Goal: Task Accomplishment & Management: Manage account settings

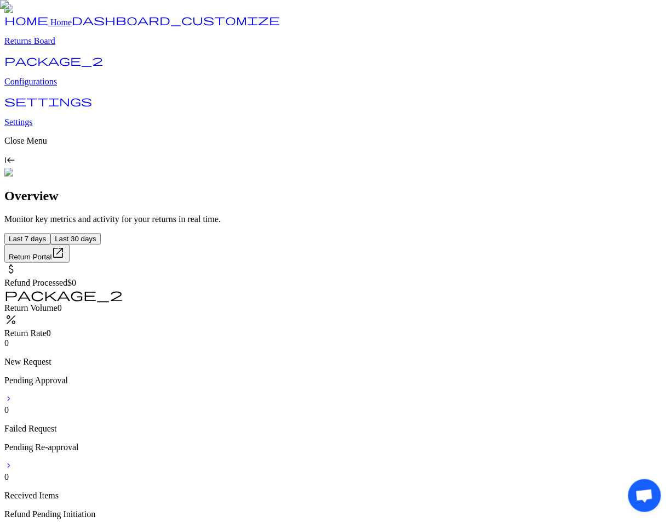
click at [69, 87] on p "Configurations" at bounding box center [335, 82] width 663 height 10
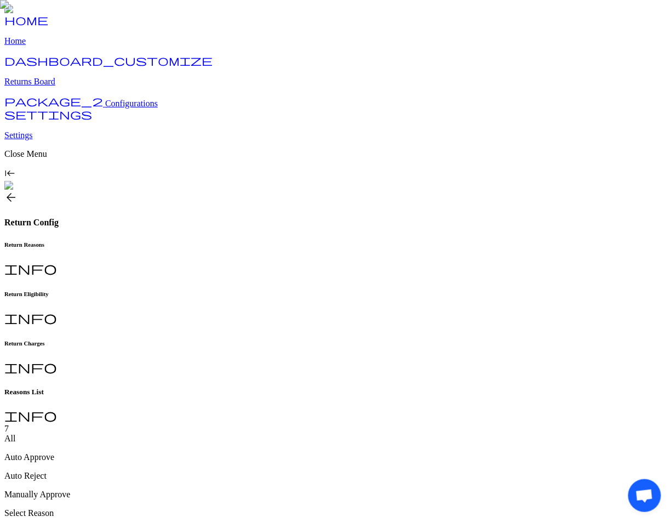
type input "**********"
type input "*"
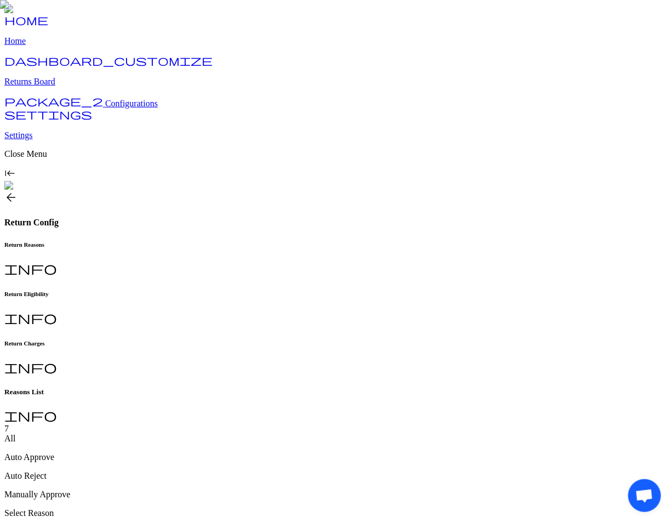
click at [366, 340] on h6 "Return Charges" at bounding box center [335, 343] width 663 height 7
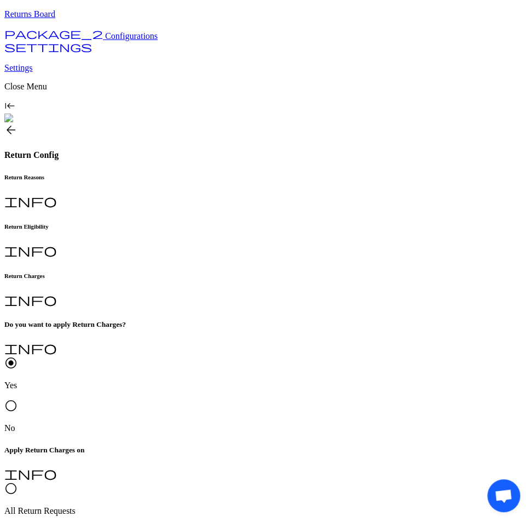
scroll to position [81, 0]
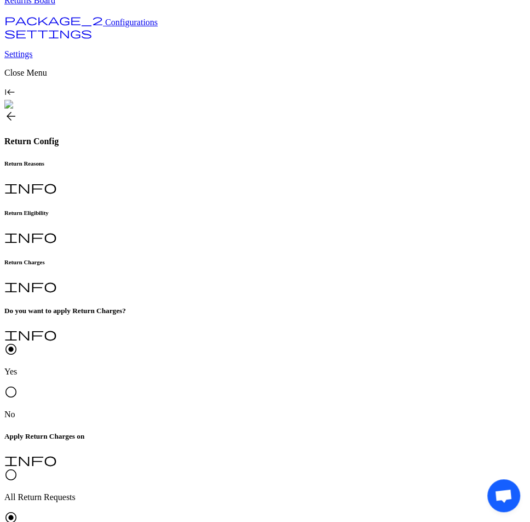
type input "*"
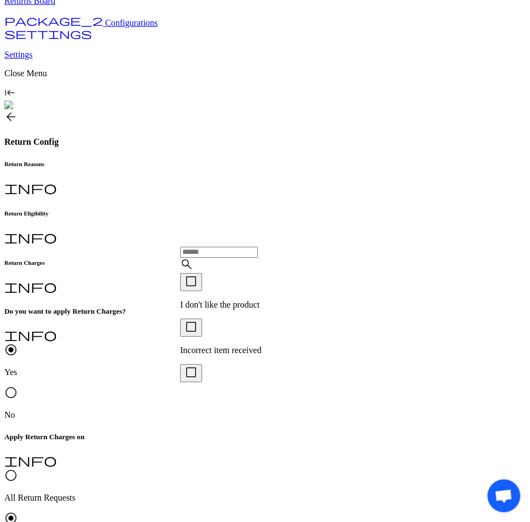
click at [225, 296] on div "check_box_outline_blank I don't like the product" at bounding box center [224, 291] width 88 height 37
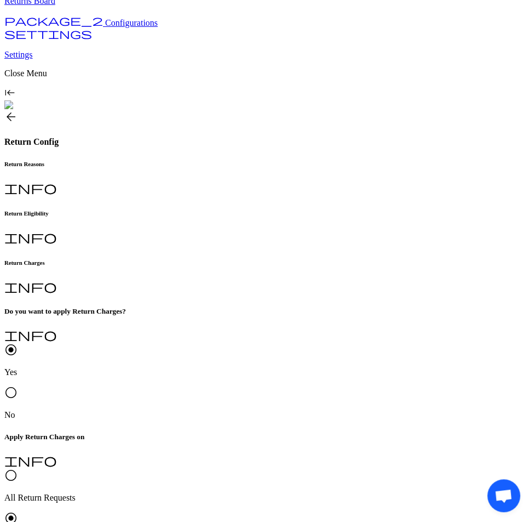
click at [18, 469] on span "radio_button_unchecked" at bounding box center [10, 475] width 13 height 13
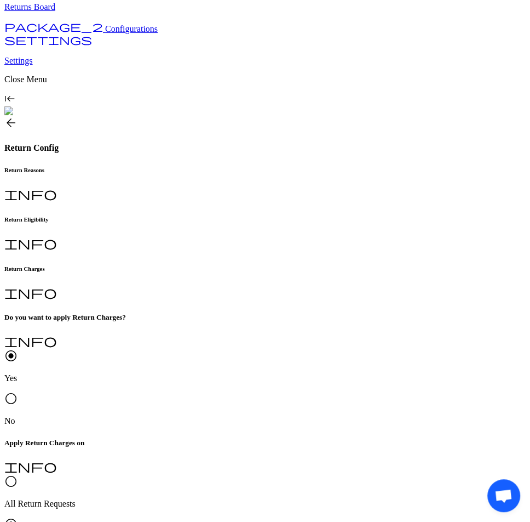
scroll to position [82, 0]
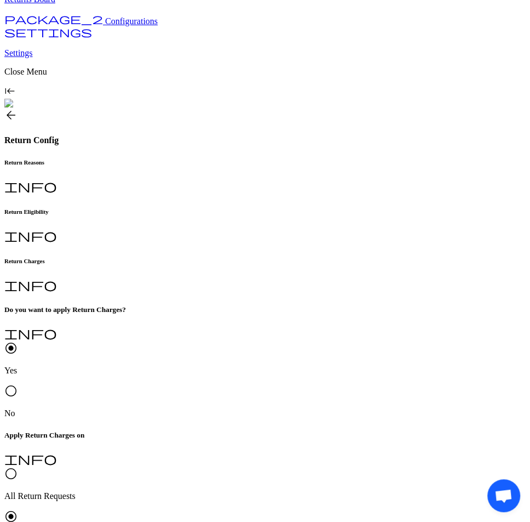
type input "**"
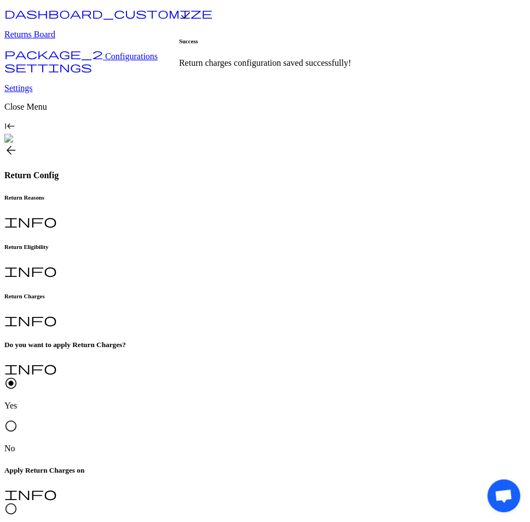
scroll to position [81, 0]
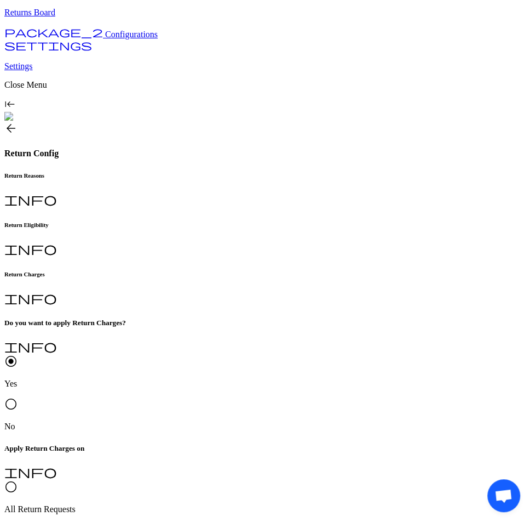
scroll to position [81, 0]
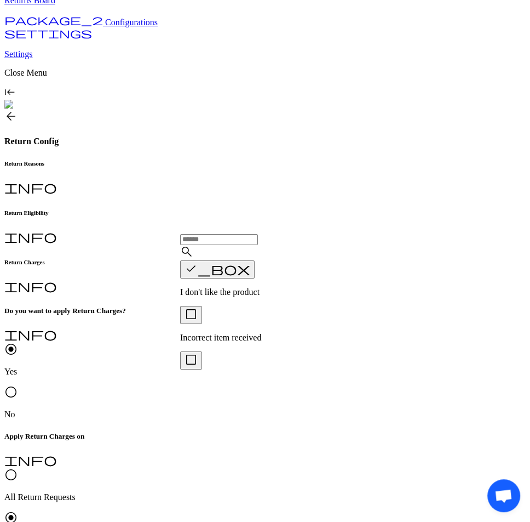
click at [225, 333] on p "Incorrect item received" at bounding box center [224, 338] width 88 height 10
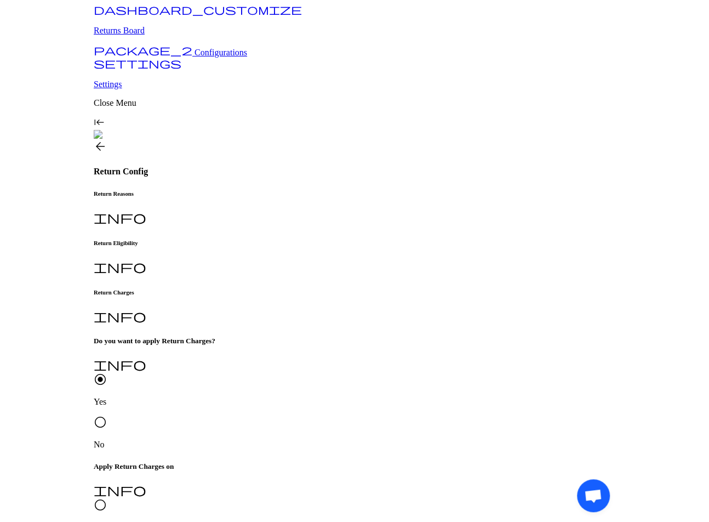
scroll to position [53, 0]
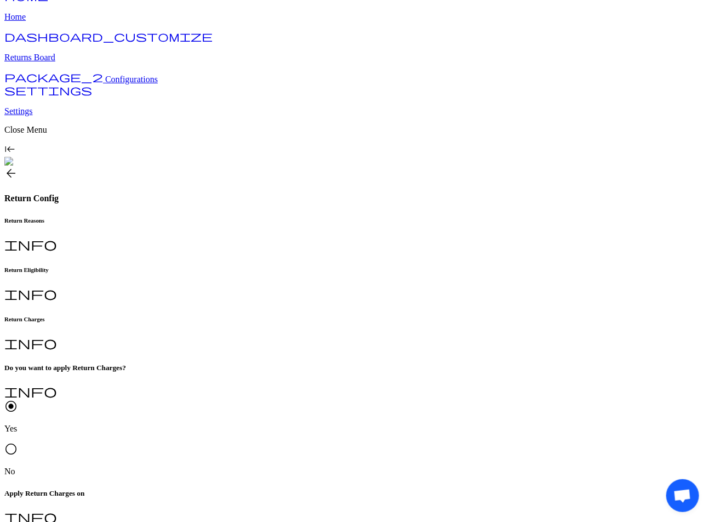
scroll to position [0, 0]
